Goal: Find specific page/section

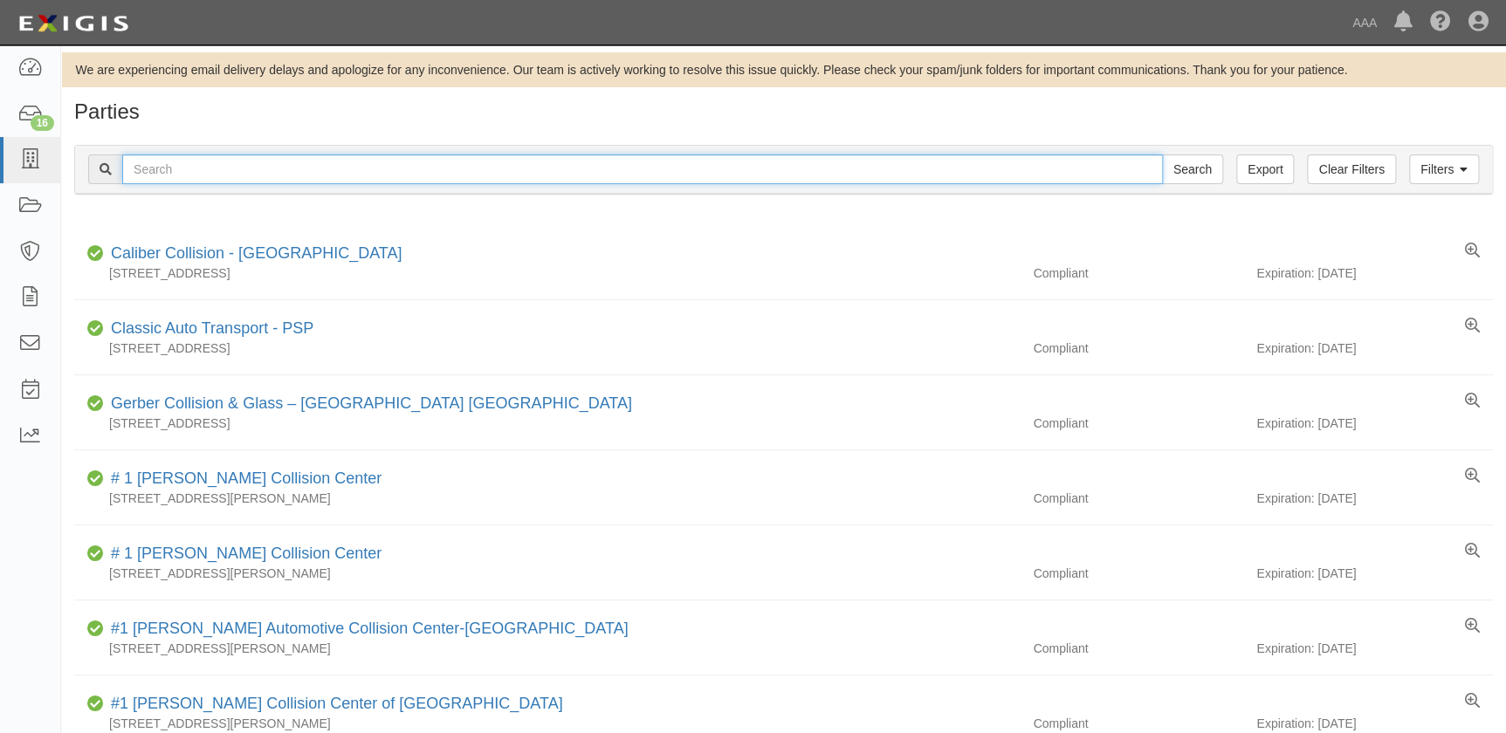
click at [352, 164] on input "text" at bounding box center [642, 170] width 1041 height 30
type input "[PERSON_NAME]"
click at [1162, 155] on input "Search" at bounding box center [1192, 170] width 61 height 30
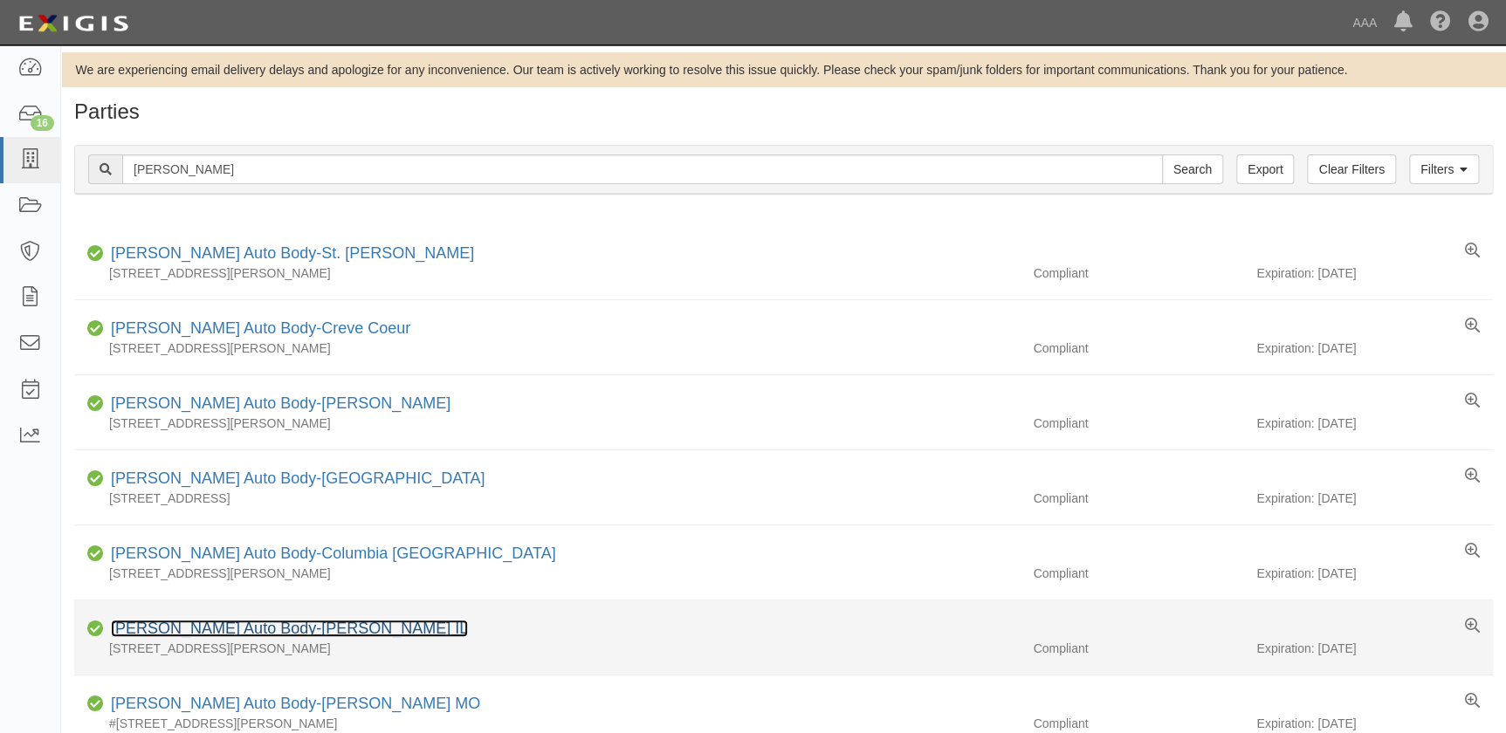
click at [269, 626] on link "Schaefer Auto Body-O'Fallon IL" at bounding box center [289, 628] width 357 height 17
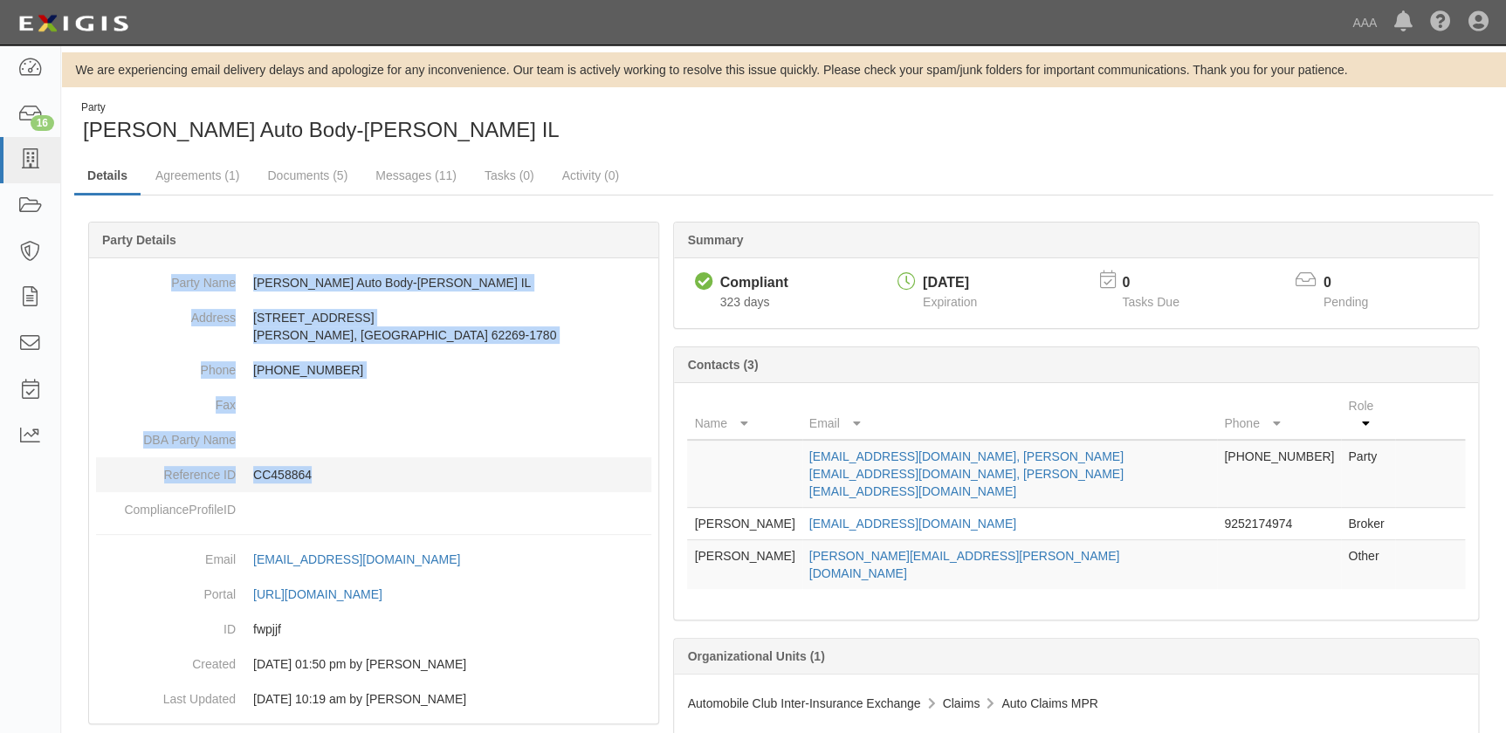
drag, startPoint x: 186, startPoint y: 284, endPoint x: 402, endPoint y: 474, distance: 288.3
click at [402, 474] on dl "Party Name Schaefer Auto Body-O'Fallon IL Address 1290 Central Park Dr O'Fallon…" at bounding box center [373, 396] width 555 height 262
copy dl "Party Name Schaefer Auto Body-O'Fallon IL Address 1290 Central Park Dr O'Fallon…"
